Goal: Check status: Check status

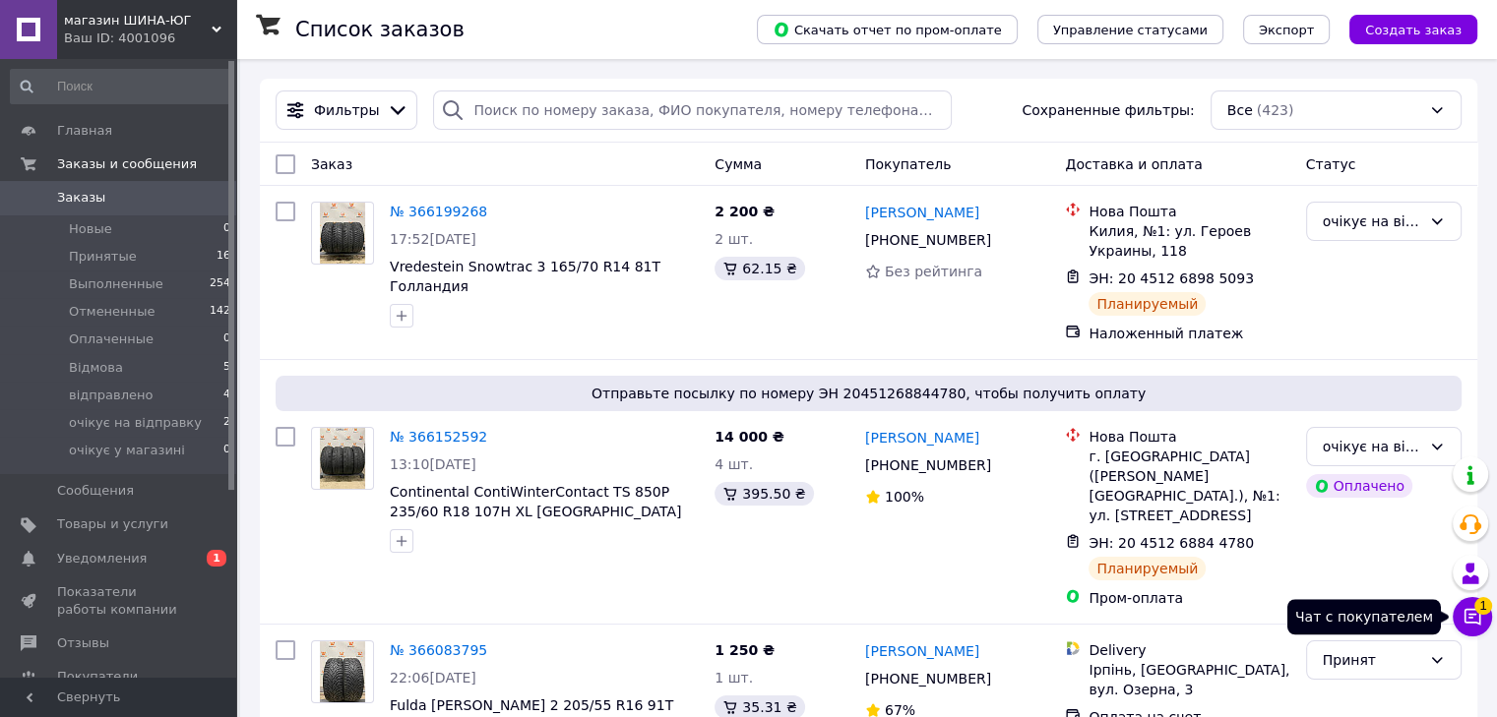
click at [1463, 613] on icon at bounding box center [1472, 617] width 20 height 20
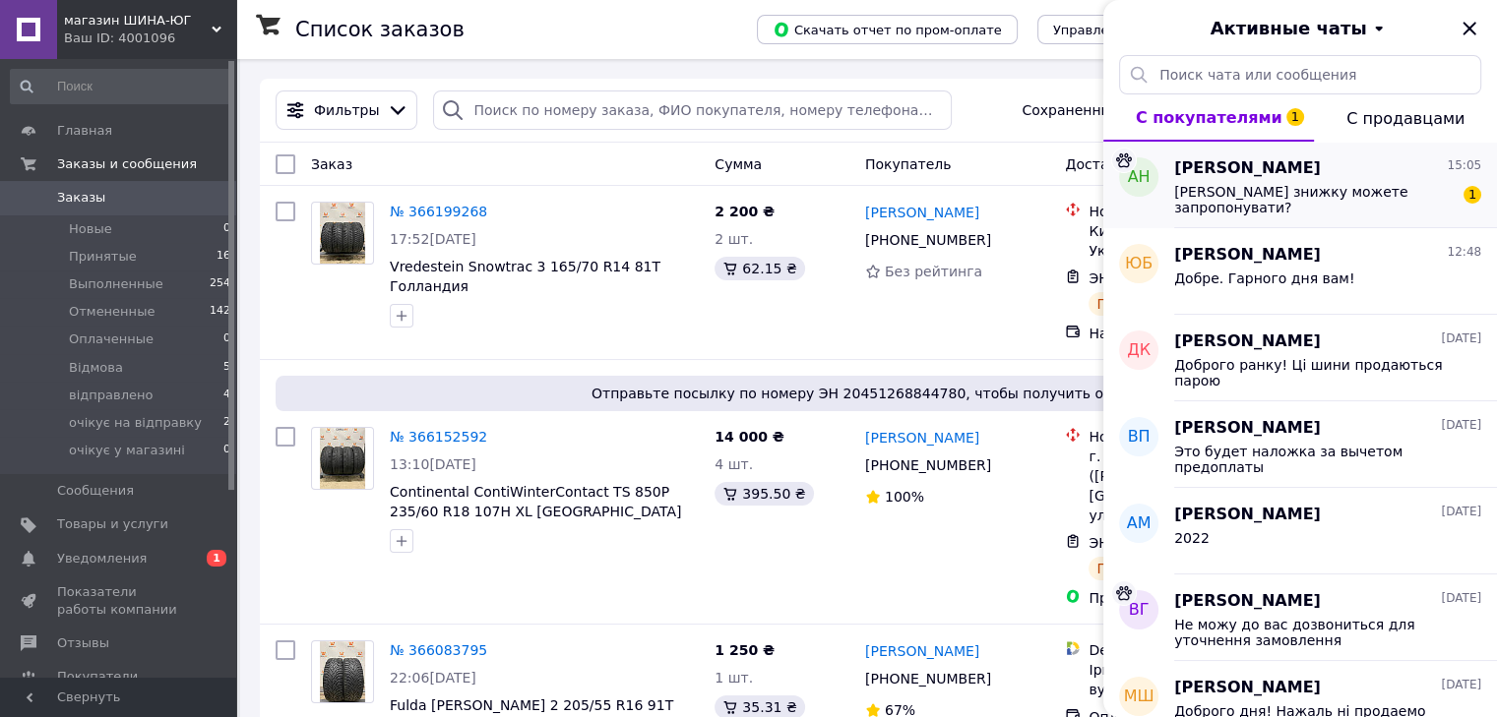
click at [1267, 160] on div "[PERSON_NAME] 15:05" at bounding box center [1327, 168] width 307 height 23
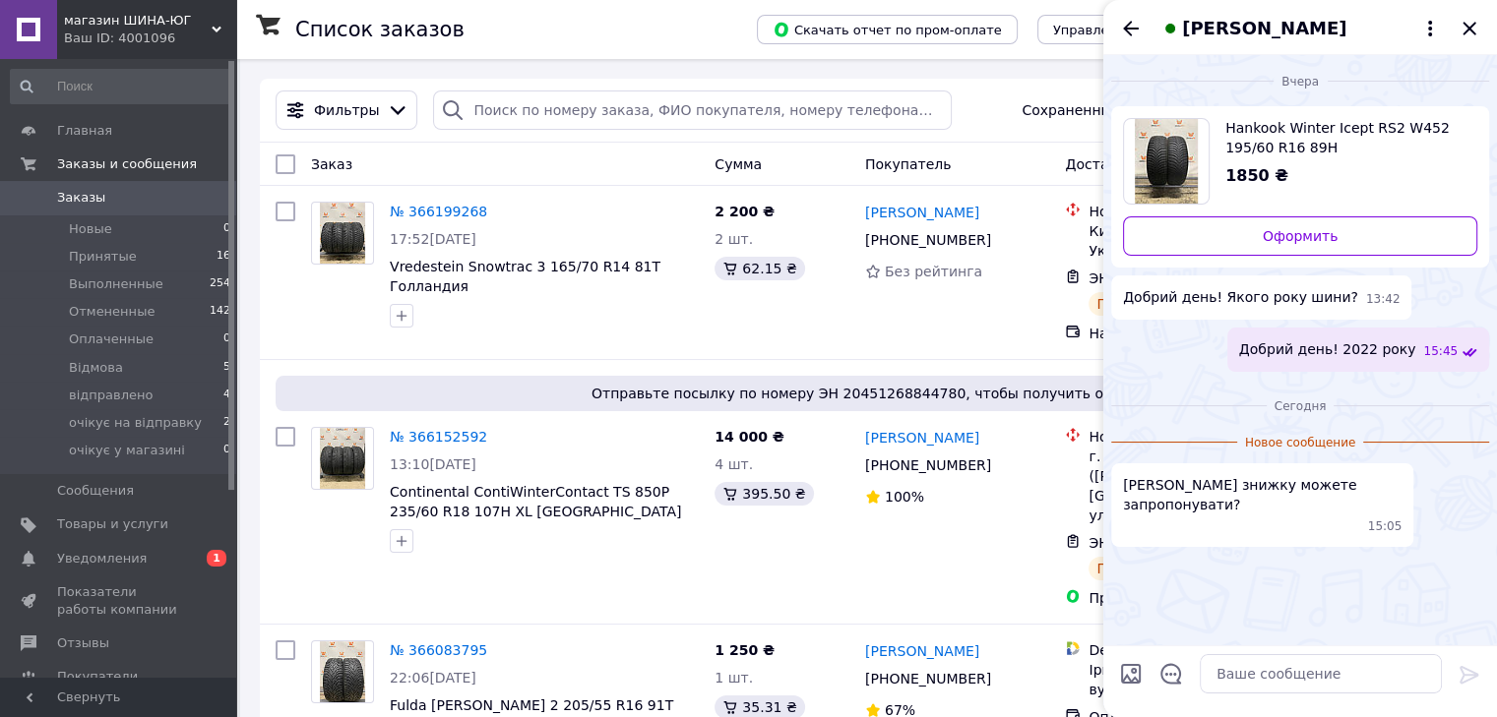
click at [1250, 150] on span "Hankook Winter Icept RS2 W452 195/60 R16 89H [GEOGRAPHIC_DATA]" at bounding box center [1343, 137] width 236 height 39
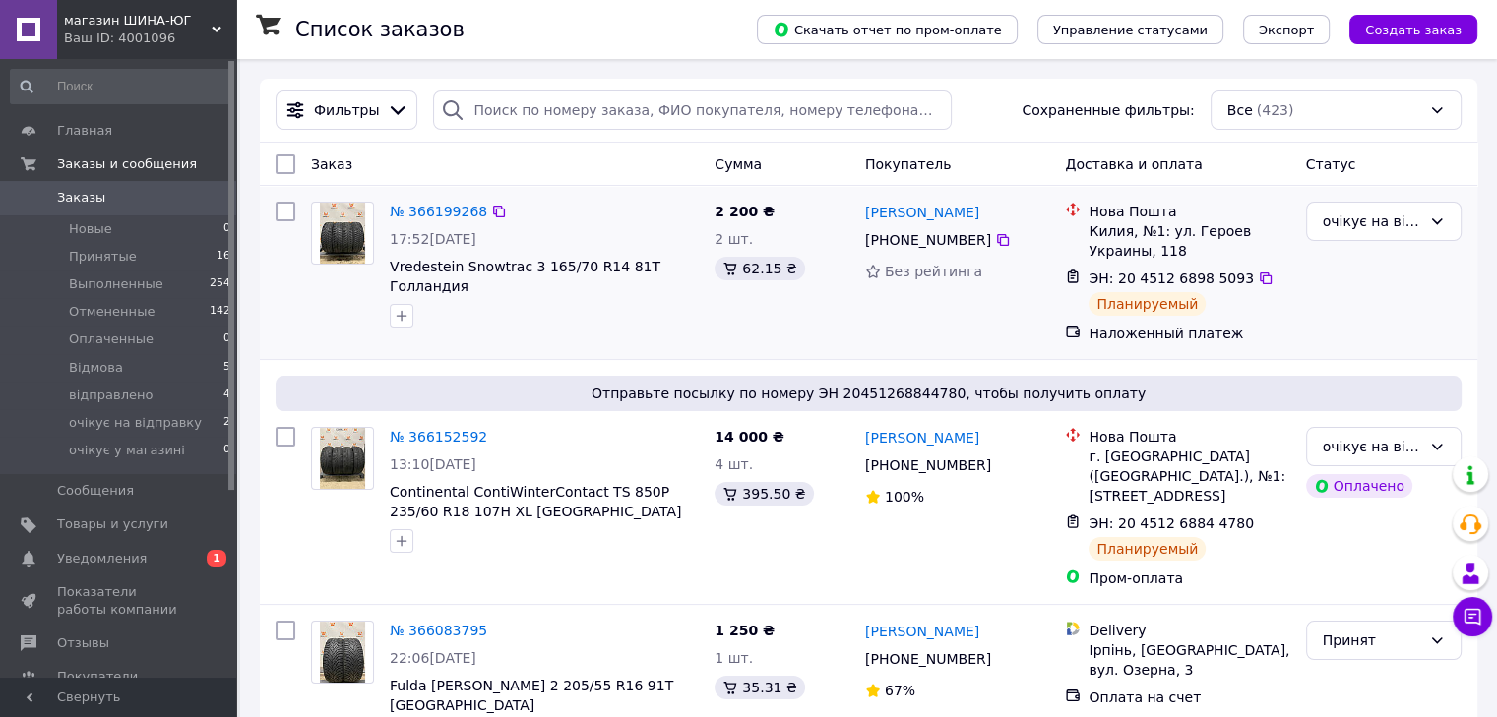
click at [714, 333] on div "2 200 ₴ 2 шт. 62.15 ₴" at bounding box center [782, 272] width 151 height 157
